Goal: Task Accomplishment & Management: Complete application form

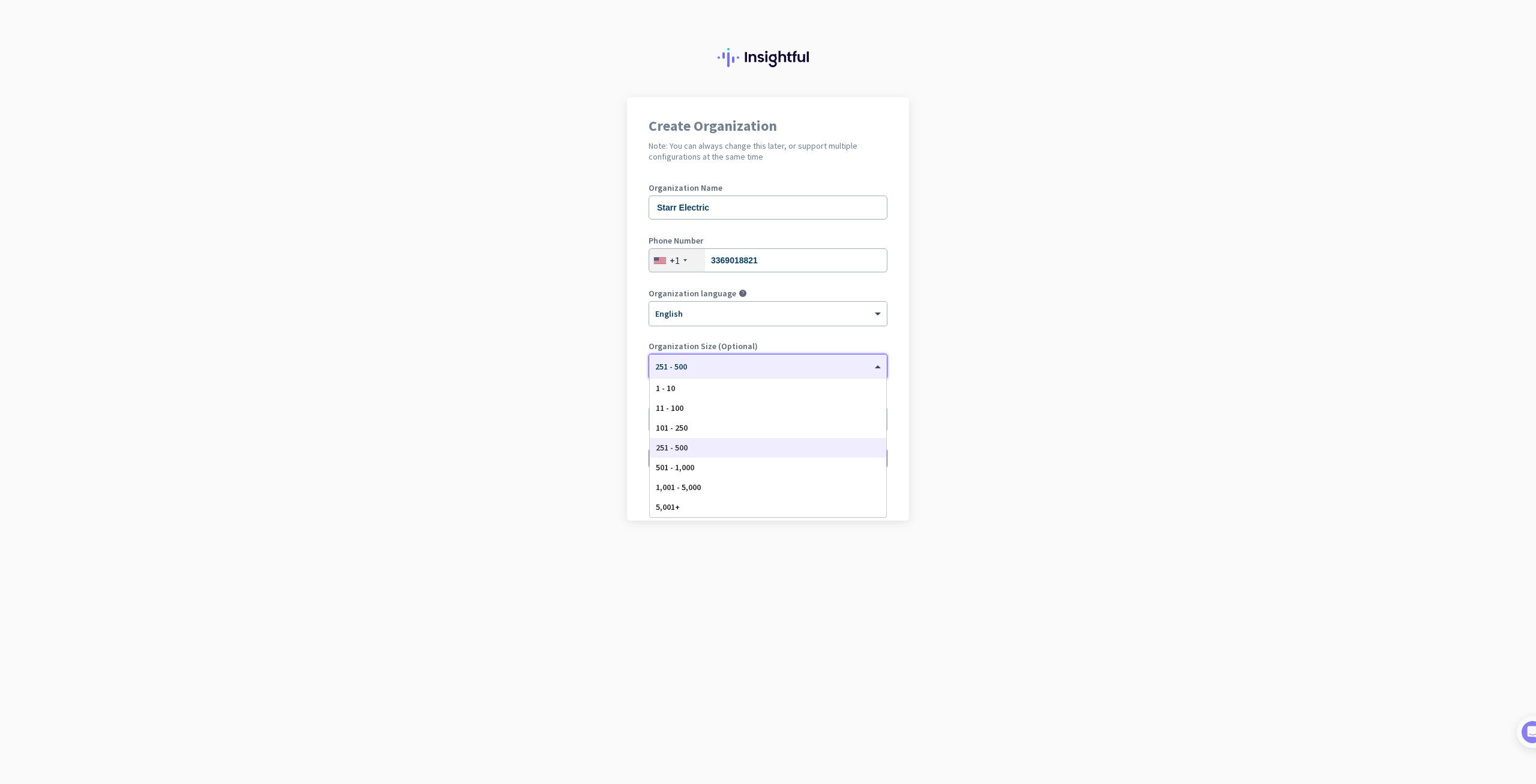
click at [759, 368] on div "× 251 - 500" at bounding box center [761, 367] width 223 height 10
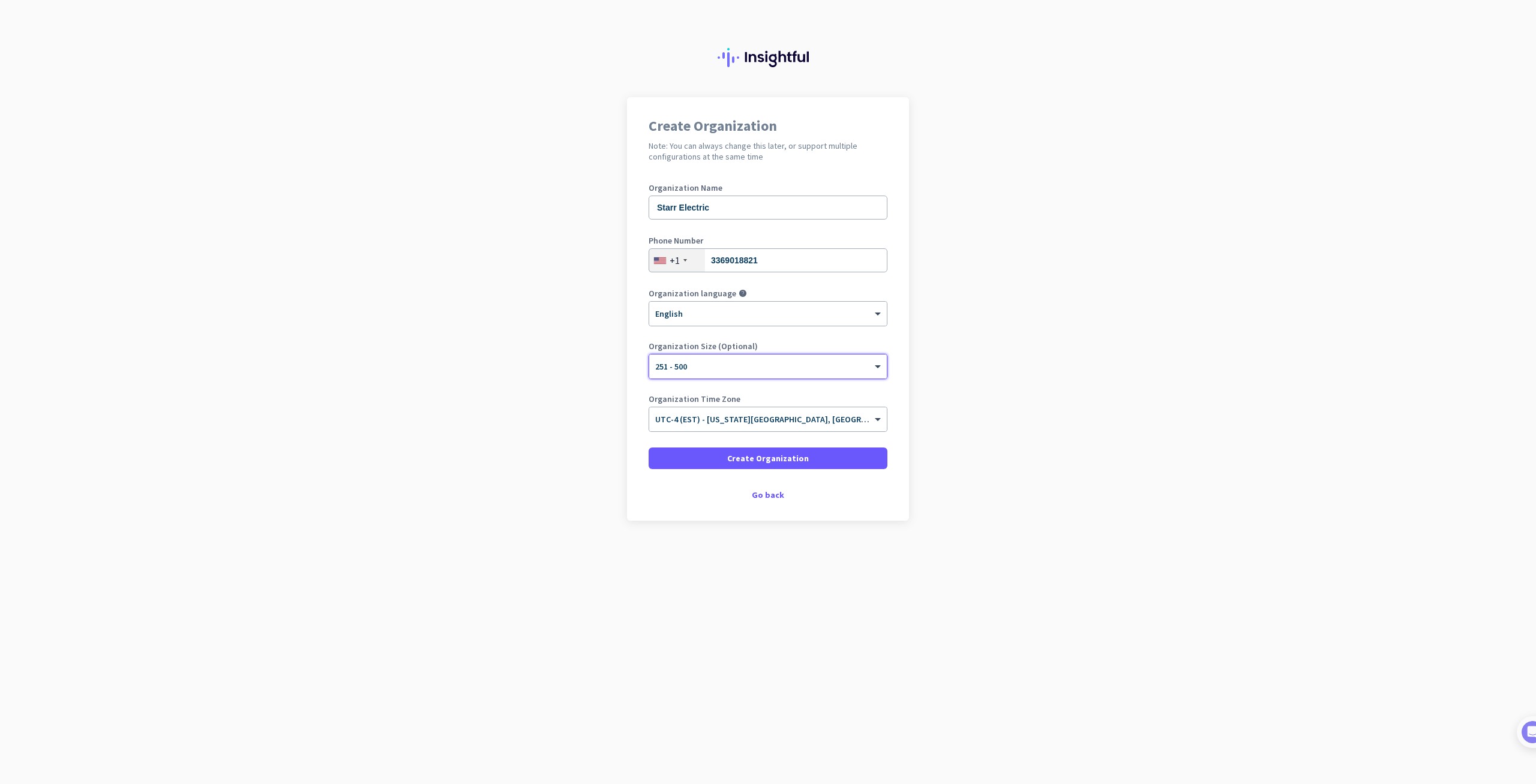
click at [730, 356] on div "× 251 - 500" at bounding box center [768, 367] width 237 height 24
click at [760, 458] on span "Create Organization" at bounding box center [768, 458] width 82 height 12
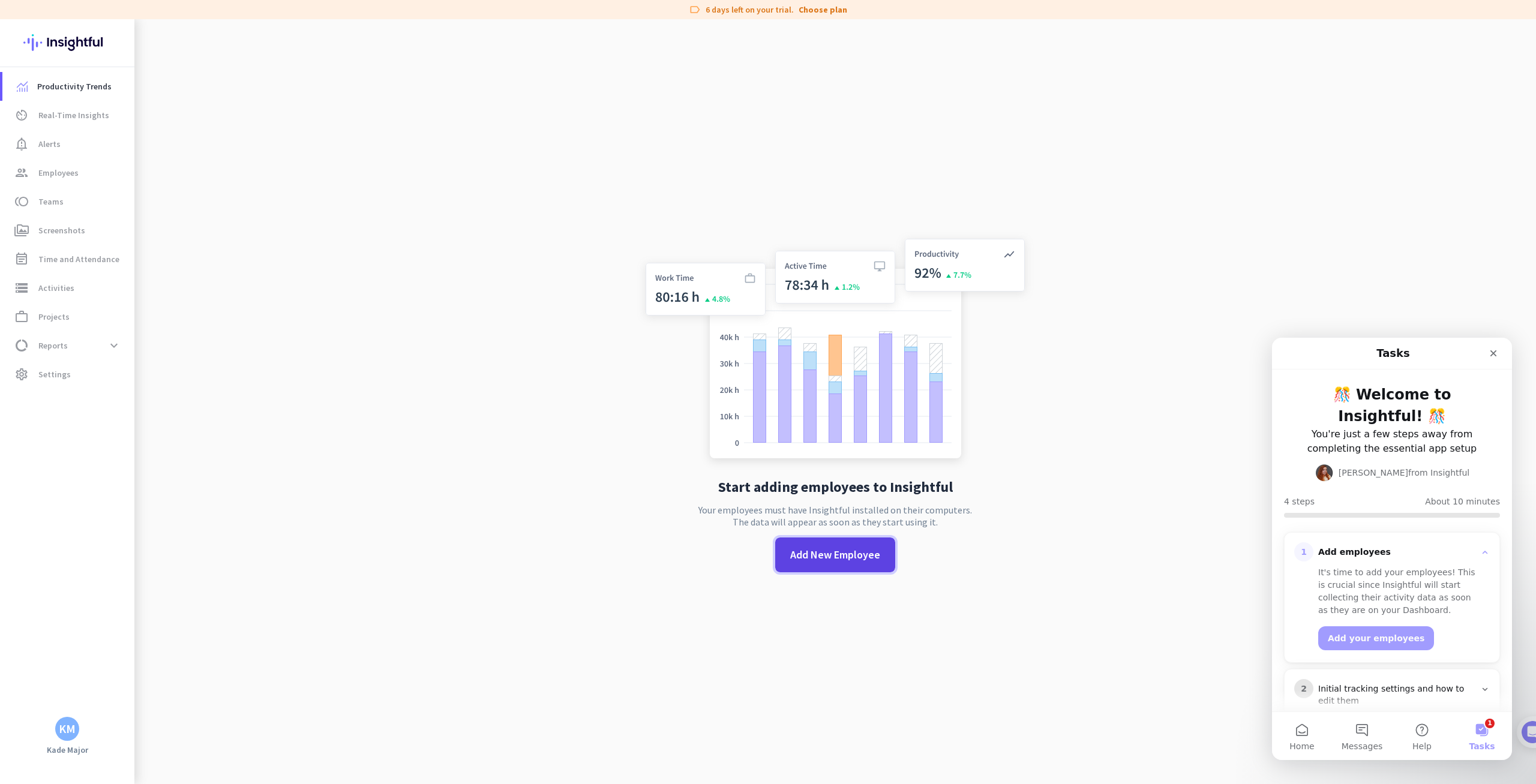
click at [848, 562] on span "Add New Employee" at bounding box center [835, 554] width 90 height 15
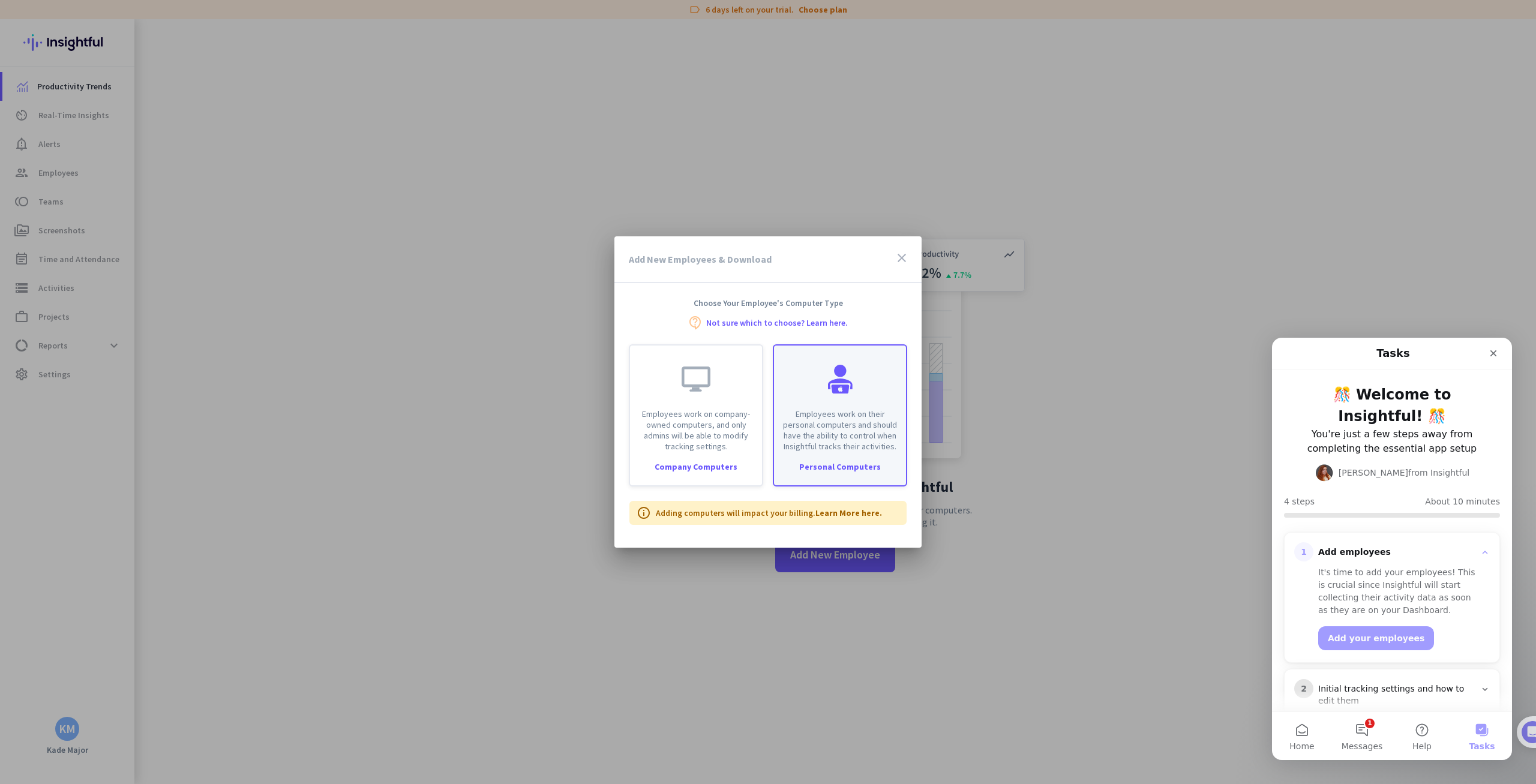
click at [845, 467] on div "Personal Computers" at bounding box center [840, 466] width 132 height 8
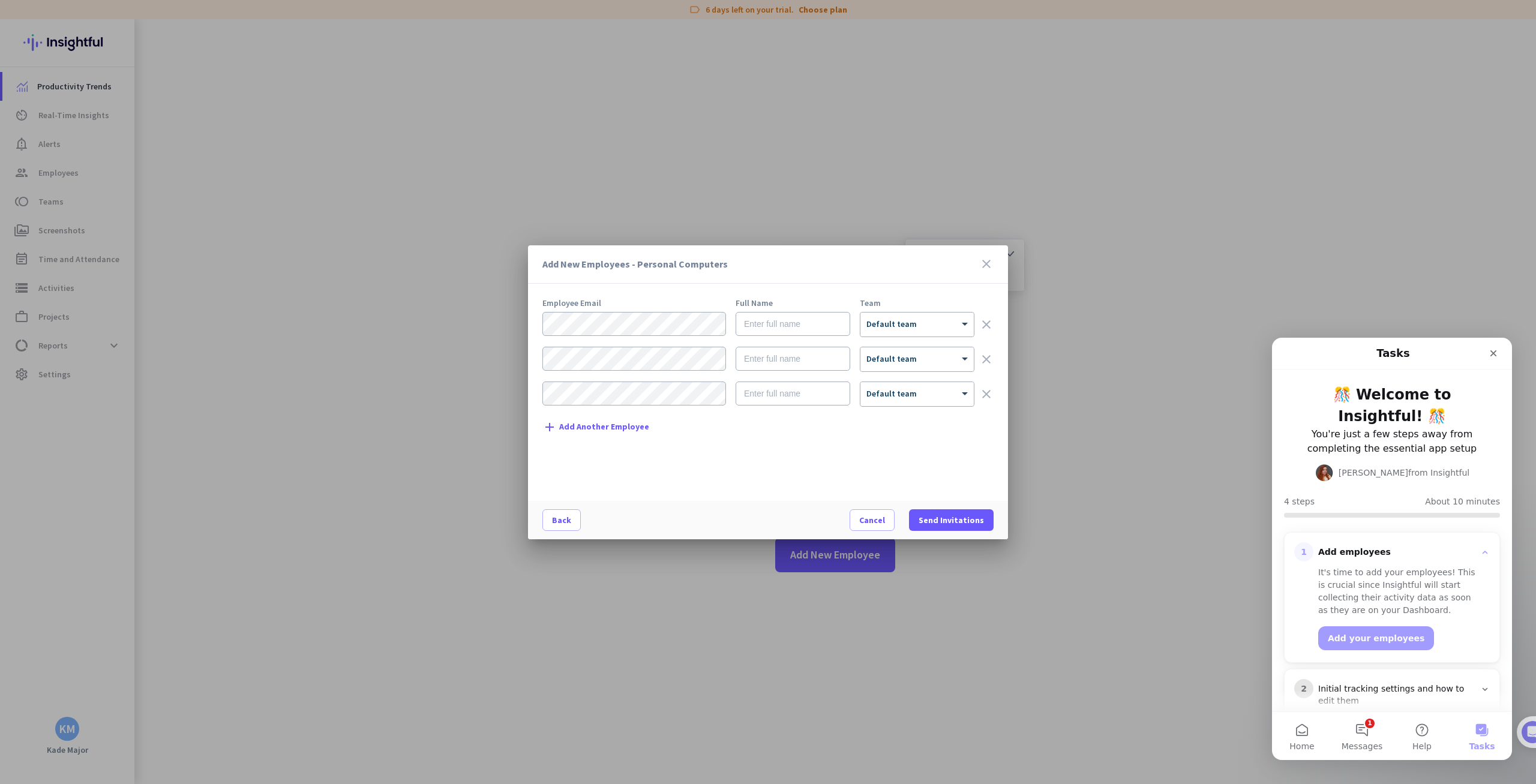
click at [986, 265] on icon "close" at bounding box center [986, 264] width 15 height 15
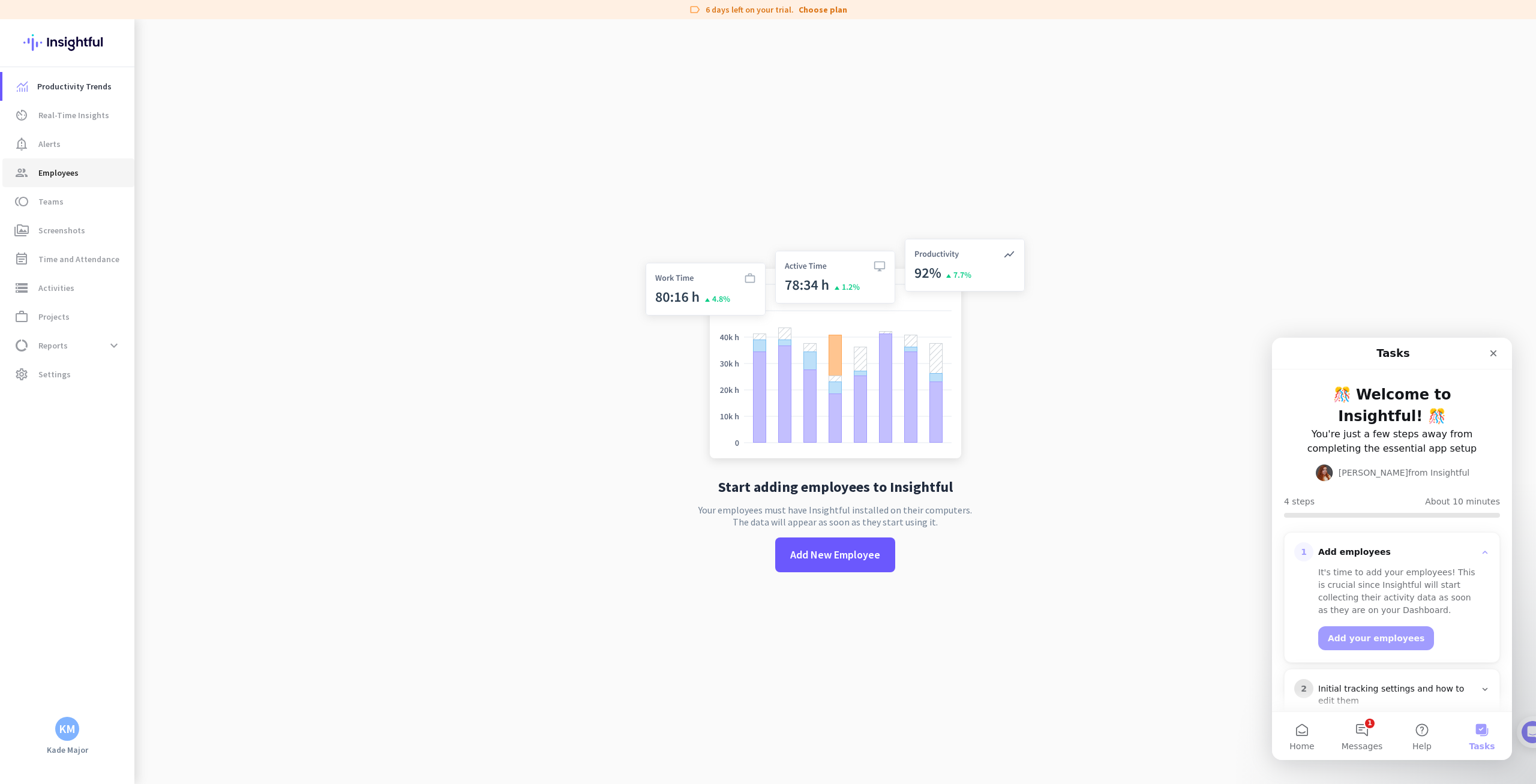
click at [98, 176] on span "group Employees" at bounding box center [68, 172] width 113 height 15
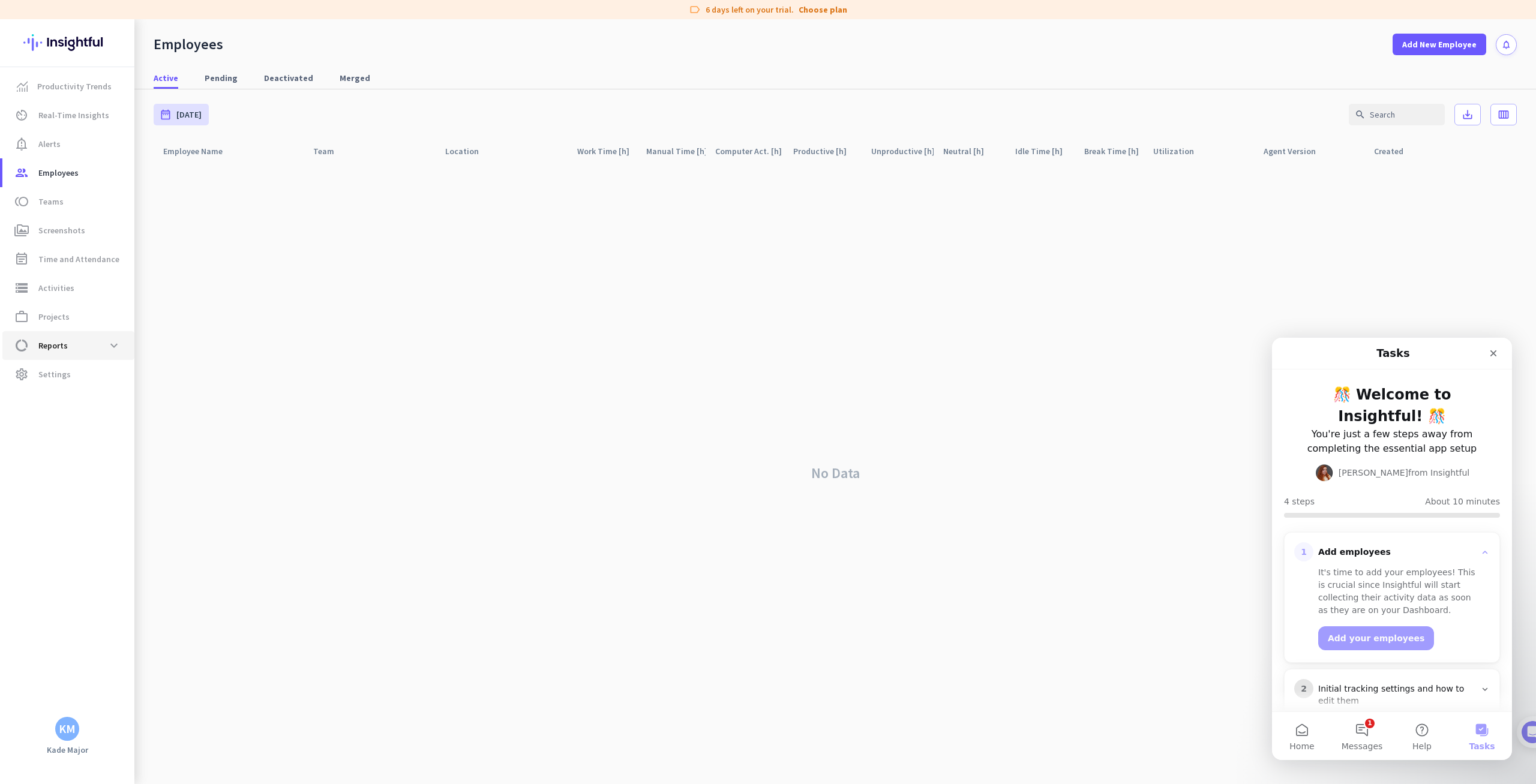
click at [80, 343] on span "data_usage Reports expand_more" at bounding box center [68, 345] width 113 height 22
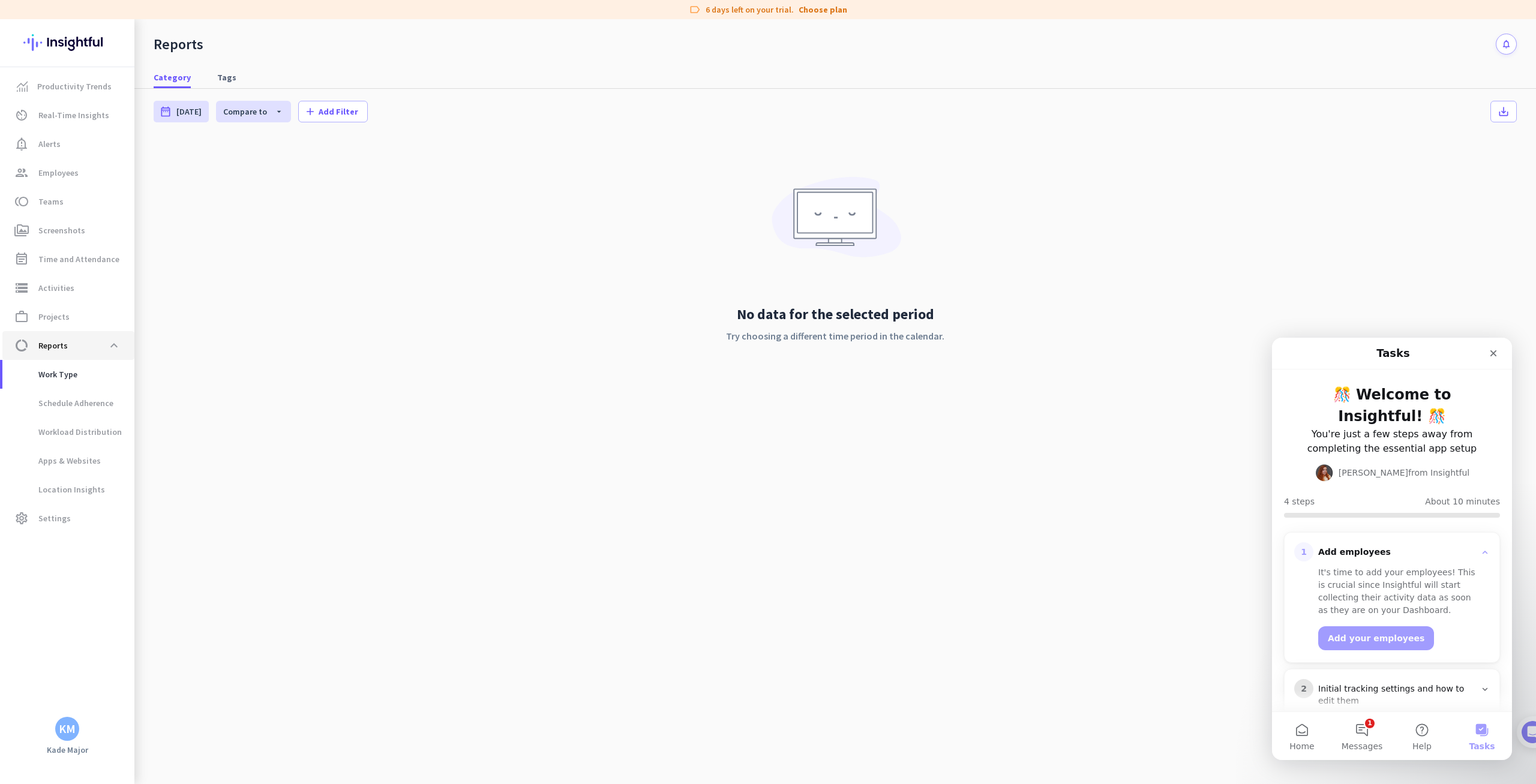
click at [80, 343] on span "data_usage Reports expand_less" at bounding box center [68, 345] width 113 height 22
click at [75, 172] on span "Employees" at bounding box center [59, 172] width 41 height 15
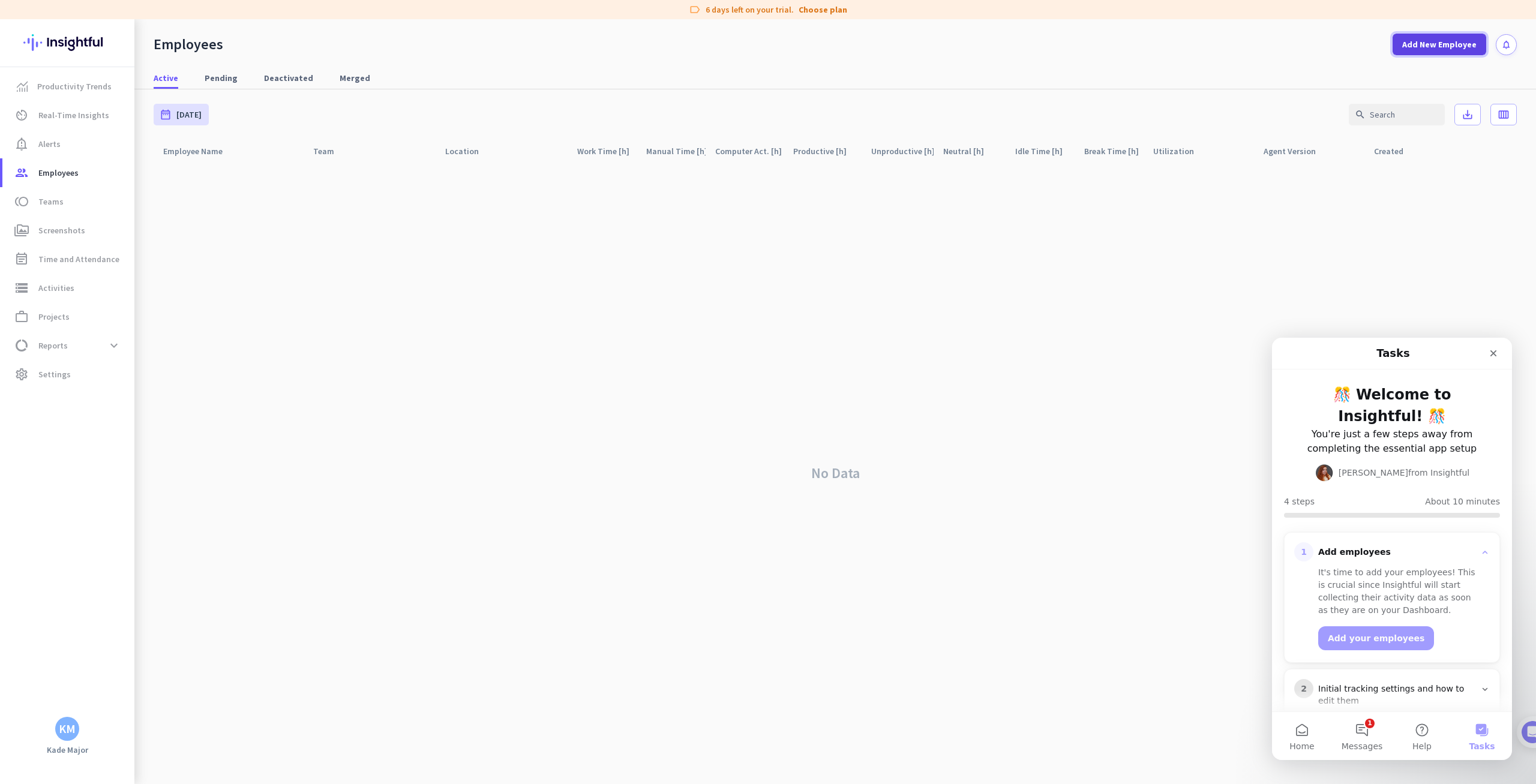
click at [1451, 44] on span "Add New Employee" at bounding box center [1440, 44] width 75 height 12
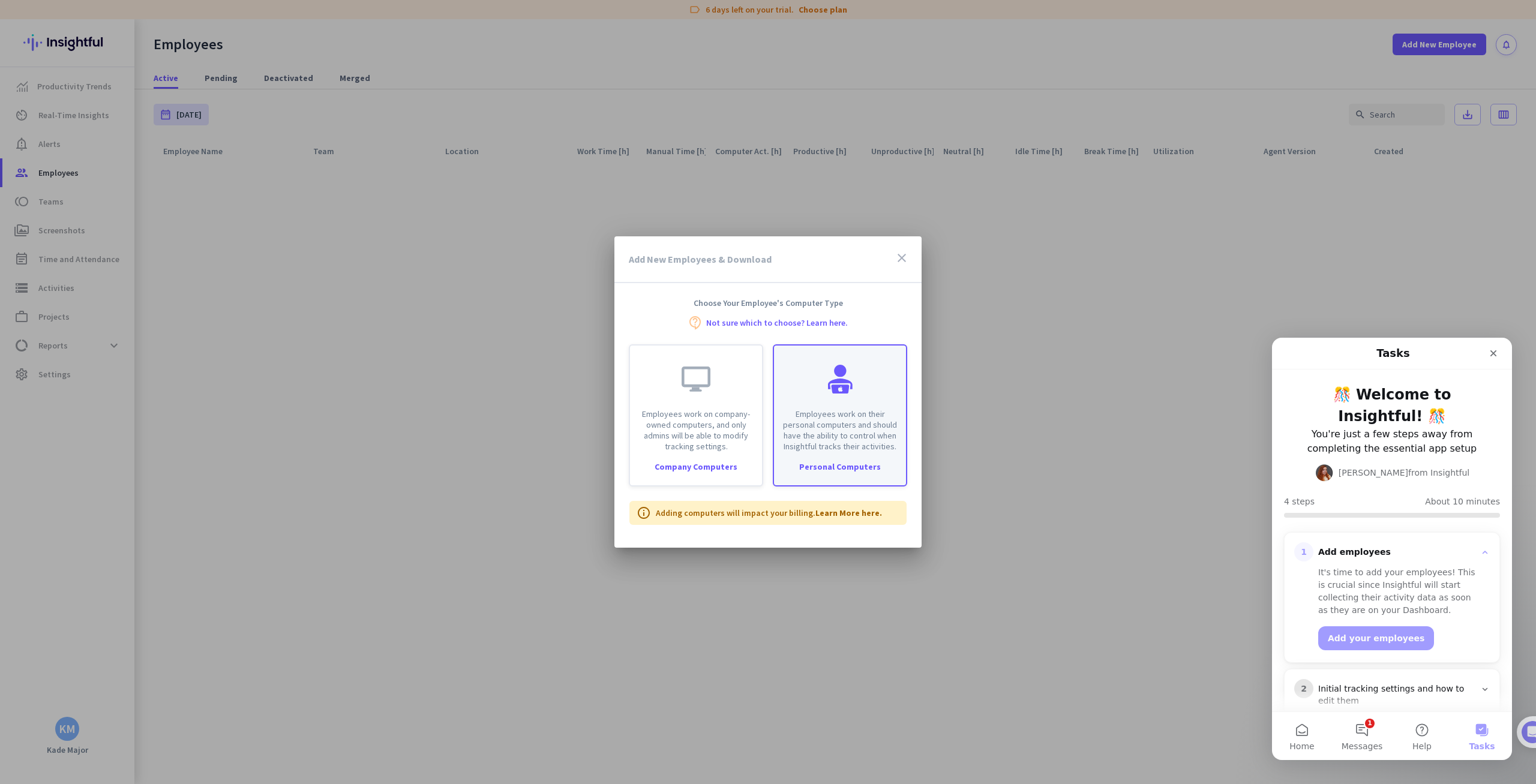
click at [884, 373] on div "Employees work on their personal computers and should have the ability to contr…" at bounding box center [840, 399] width 132 height 106
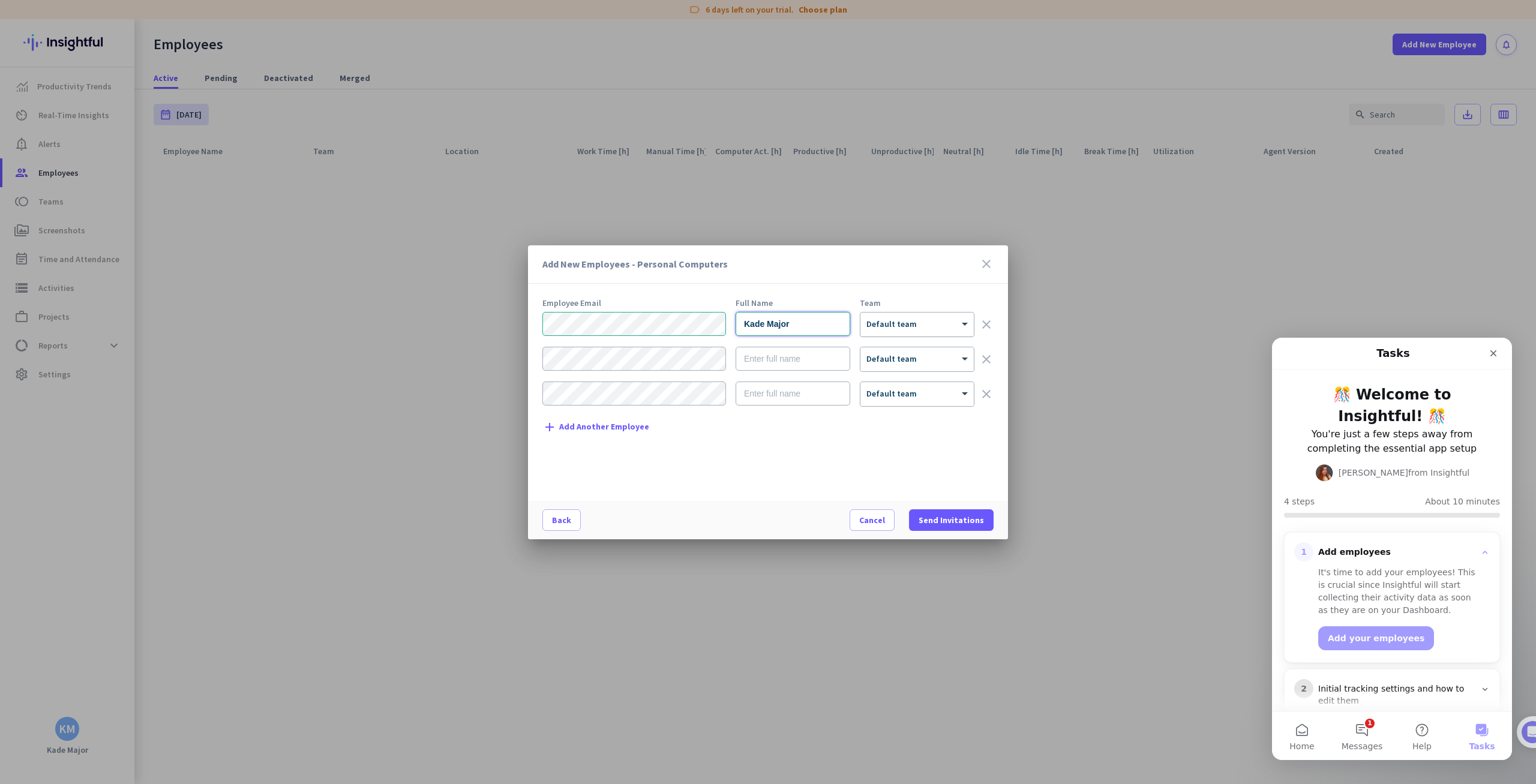
type input "Kade Major"
click at [890, 321] on div at bounding box center [917, 320] width 113 height 10
click at [946, 516] on span "Send Invitations" at bounding box center [951, 519] width 66 height 12
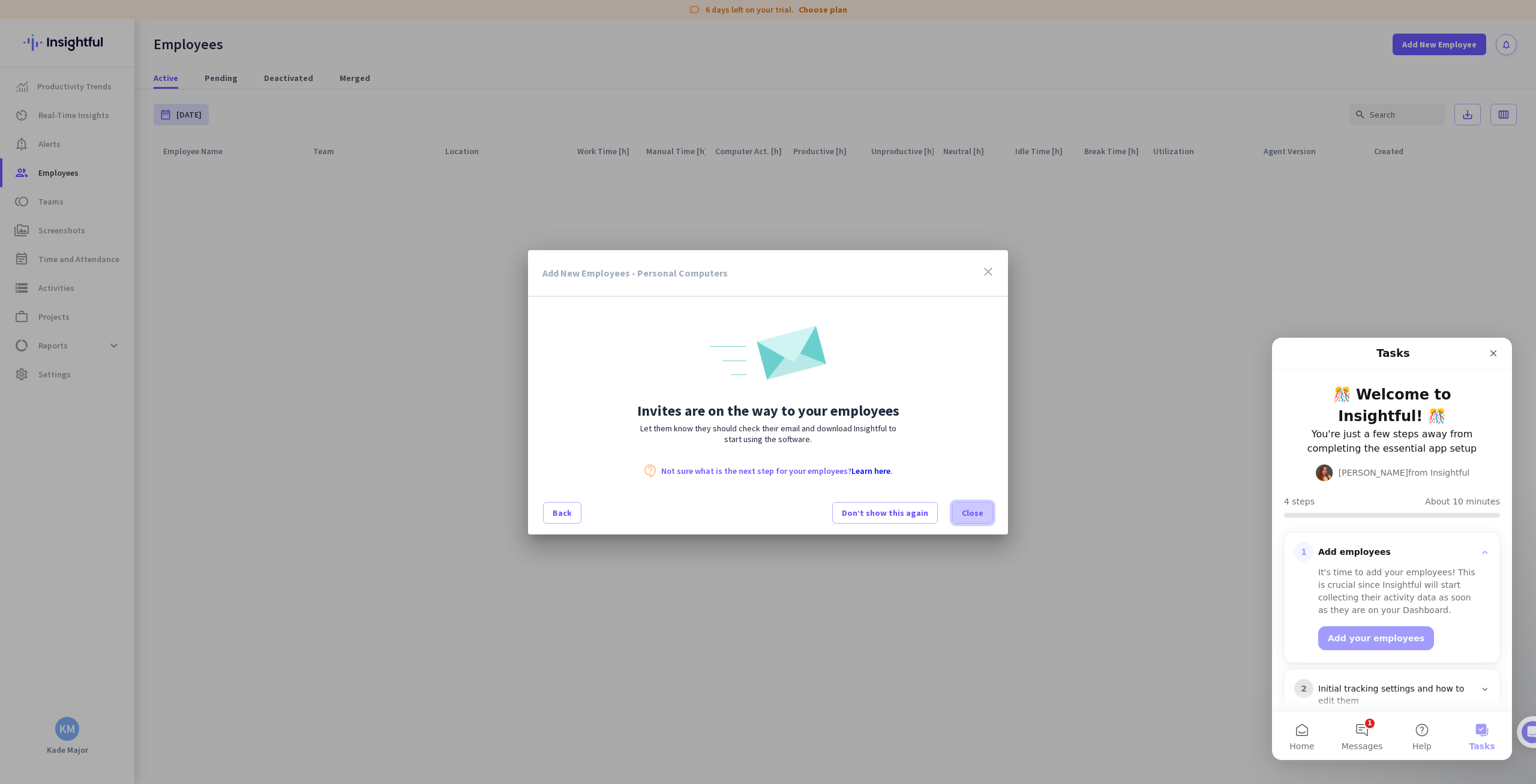
click at [980, 508] on span "Close" at bounding box center [972, 512] width 22 height 12
